Goal: Navigation & Orientation: Find specific page/section

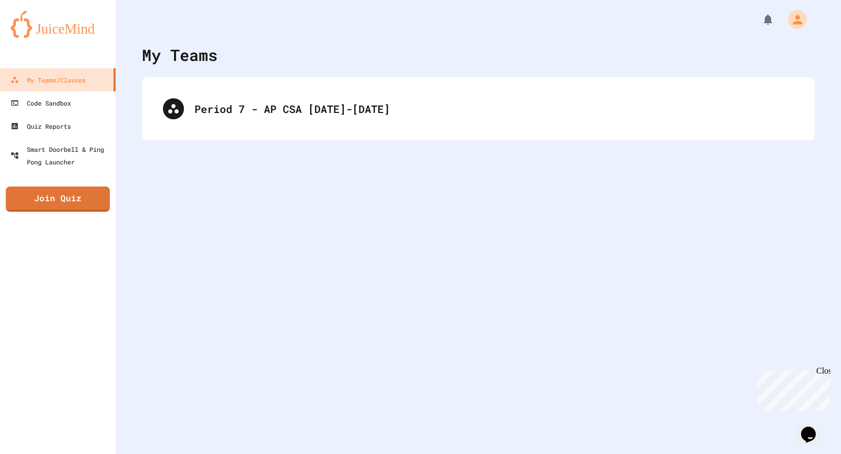
click at [375, 72] on div "My Teams Period 7 - AP CSA [DATE]-[DATE]" at bounding box center [479, 227] width 726 height 454
click at [378, 85] on div "Period 7 - AP CSA [DATE]-[DATE]" at bounding box center [478, 108] width 673 height 63
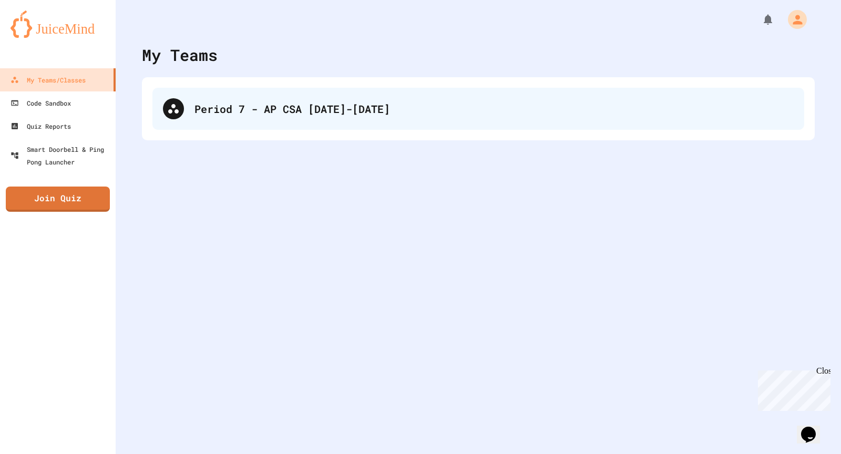
click at [380, 107] on div "Period 7 - AP CSA [DATE]-[DATE]" at bounding box center [494, 109] width 599 height 16
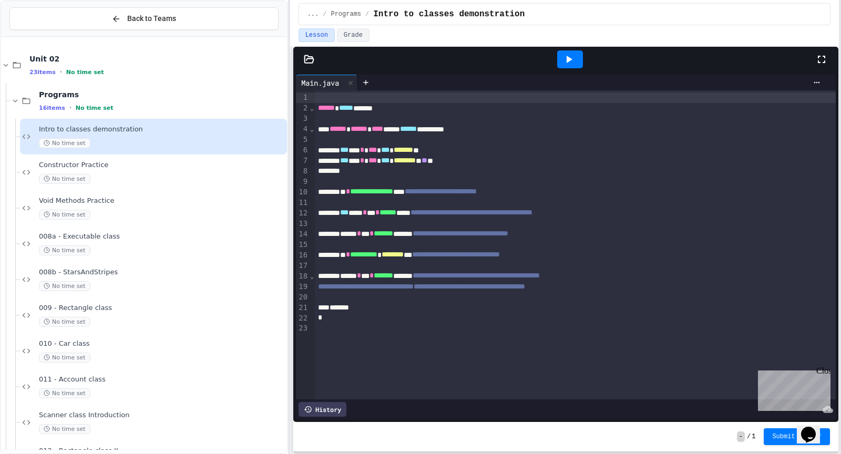
click at [839, 178] on div "**********" at bounding box center [420, 227] width 841 height 454
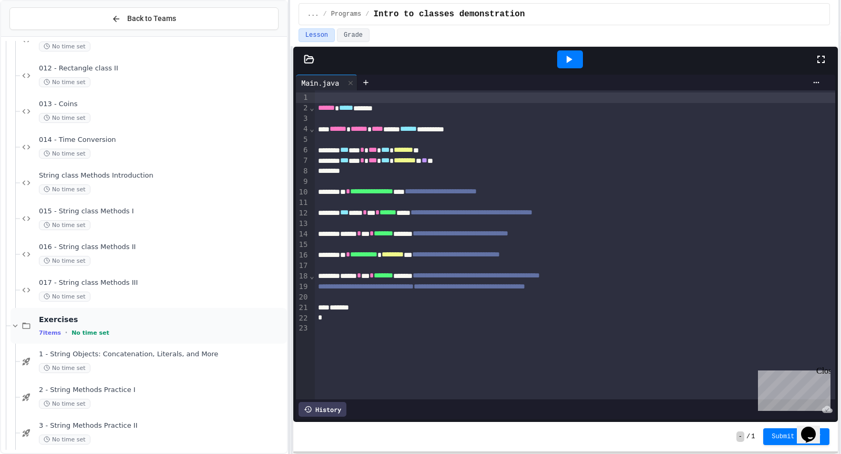
scroll to position [568, 0]
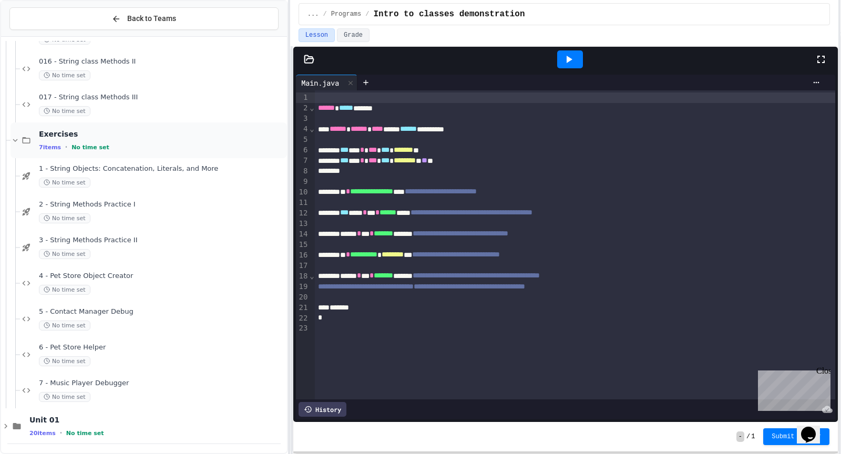
click at [68, 144] on div "7 items • No time set" at bounding box center [162, 147] width 246 height 8
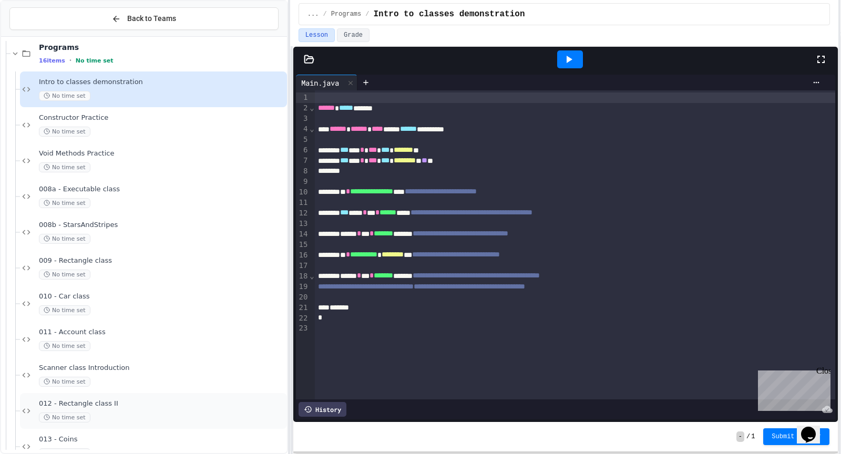
scroll to position [0, 0]
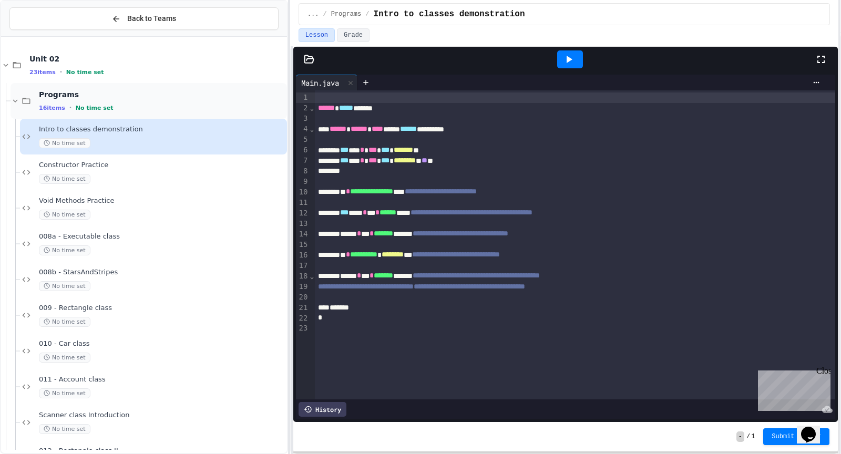
click at [42, 90] on span "Programs" at bounding box center [162, 94] width 246 height 9
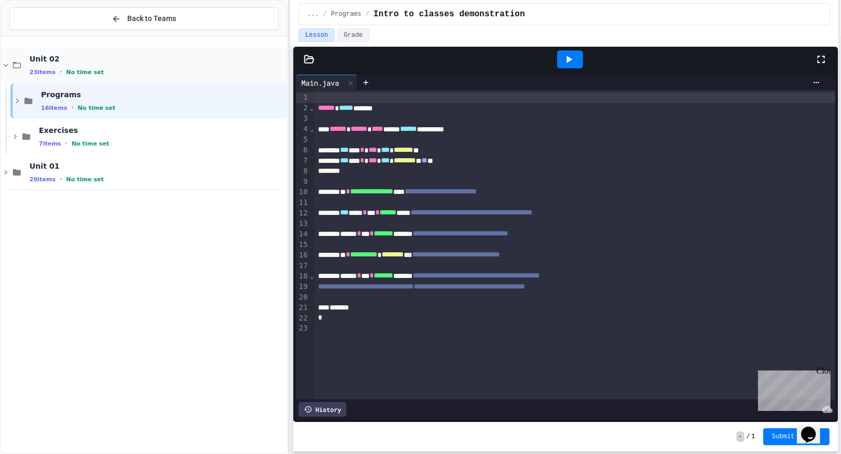
click at [51, 69] on span "23 items" at bounding box center [42, 72] width 26 height 7
